Goal: Information Seeking & Learning: Check status

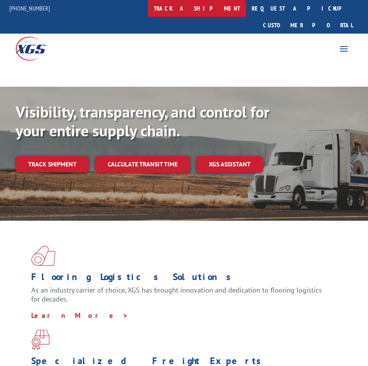
click at [224, 9] on link "track a shipment" at bounding box center [197, 8] width 98 height 17
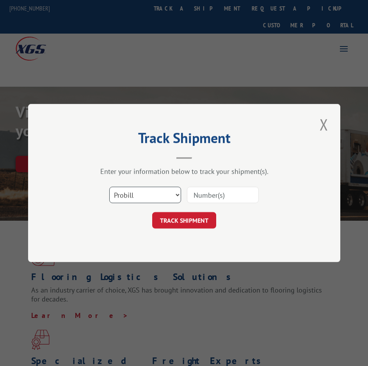
click at [152, 194] on select "Select category... Probill BOL PO" at bounding box center [145, 195] width 72 height 16
select select "po"
click at [109, 187] on select "Select category... Probill BOL PO" at bounding box center [145, 195] width 72 height 16
drag, startPoint x: 214, startPoint y: 198, endPoint x: 211, endPoint y: 209, distance: 11.3
click at [214, 198] on input at bounding box center [223, 195] width 72 height 16
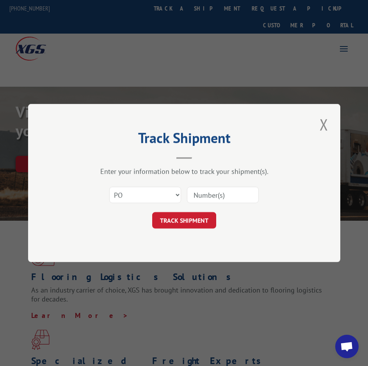
paste input "51486000"
type input "51486000"
click at [203, 220] on button "TRACK SHIPMENT" at bounding box center [184, 220] width 64 height 16
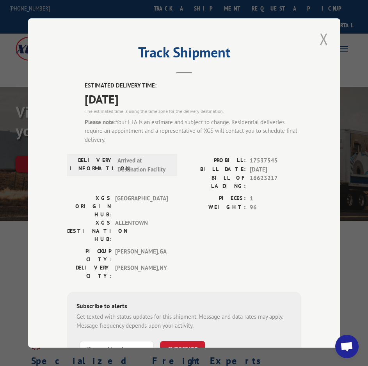
click at [322, 38] on button "Close modal" at bounding box center [324, 38] width 13 height 21
